Goal: Find specific page/section: Find specific page/section

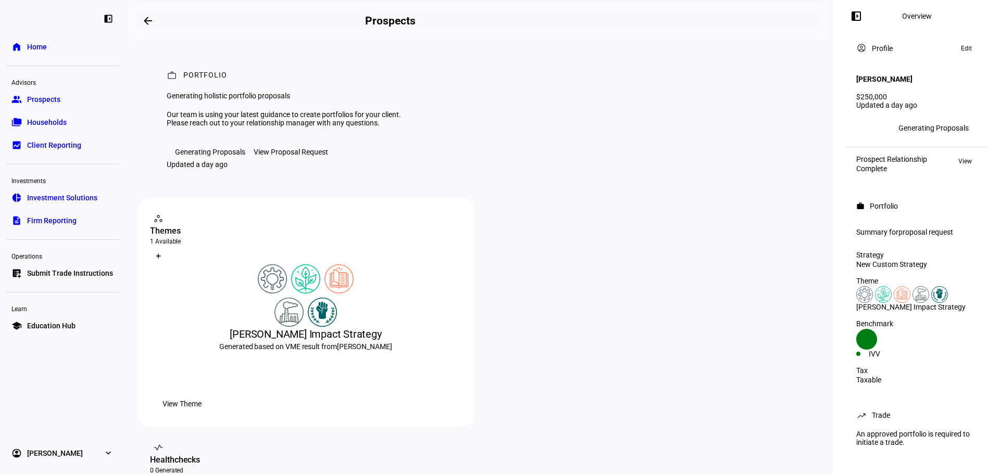
scroll to position [1, 0]
click at [347, 386] on div "[PERSON_NAME] Impact Strategy Generated based on VME result from [PERSON_NAME] …" at bounding box center [305, 340] width 311 height 150
click at [46, 98] on span "Prospects" at bounding box center [43, 99] width 33 height 10
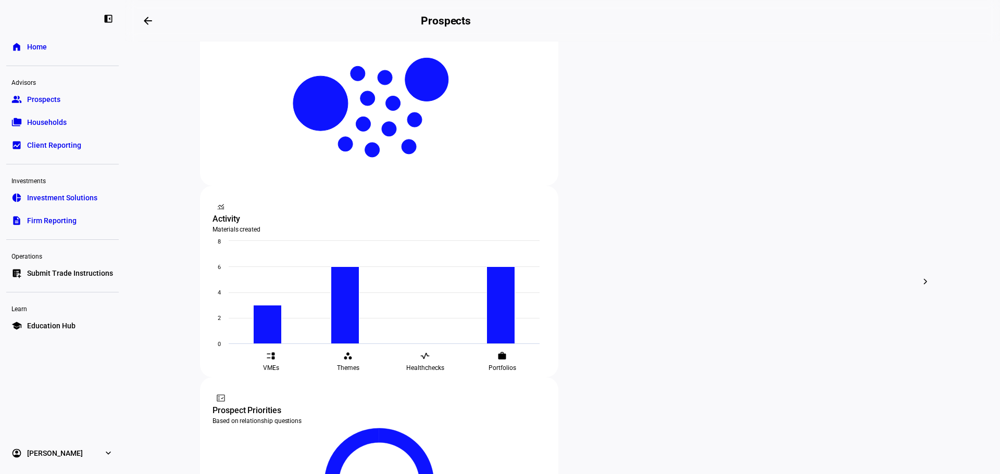
scroll to position [244, 0]
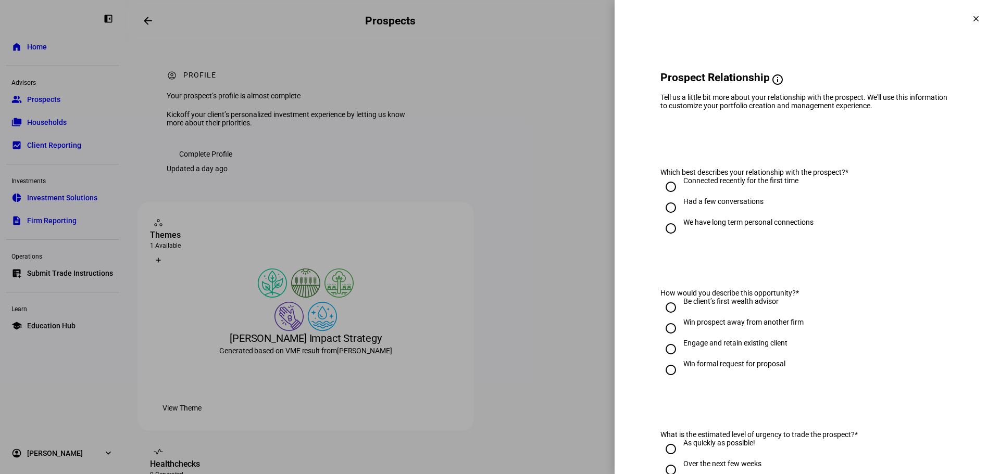
drag, startPoint x: 967, startPoint y: 17, endPoint x: 963, endPoint y: 26, distance: 9.3
click at [971, 18] on mat-icon "clear" at bounding box center [975, 18] width 9 height 9
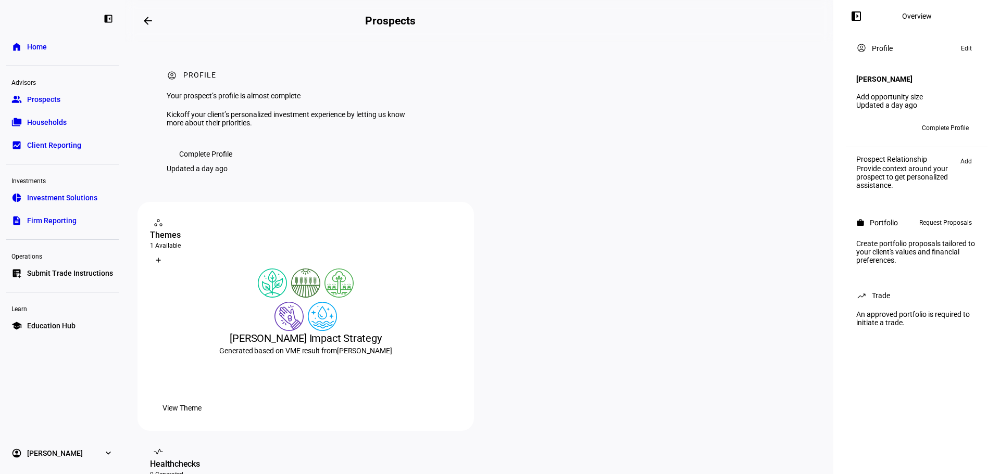
drag, startPoint x: 45, startPoint y: 97, endPoint x: 105, endPoint y: 129, distance: 68.3
click at [45, 97] on span "Prospects" at bounding box center [43, 99] width 33 height 10
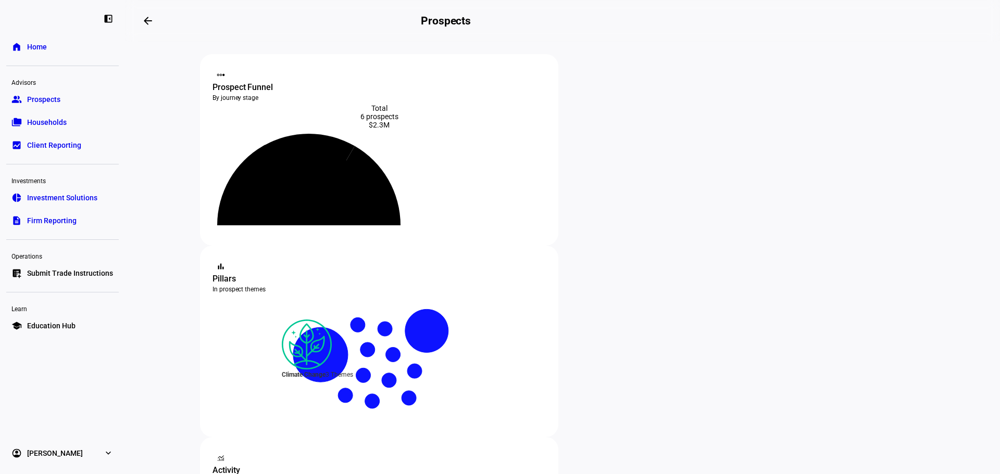
click at [405, 173] on icon at bounding box center [309, 177] width 193 height 96
click at [384, 209] on icon at bounding box center [309, 188] width 150 height 75
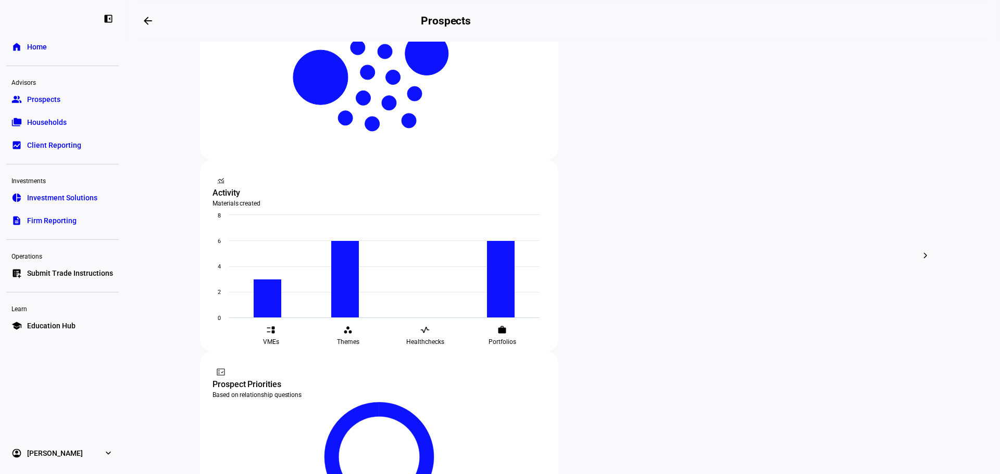
scroll to position [284, 0]
